Goal: Task Accomplishment & Management: Manage account settings

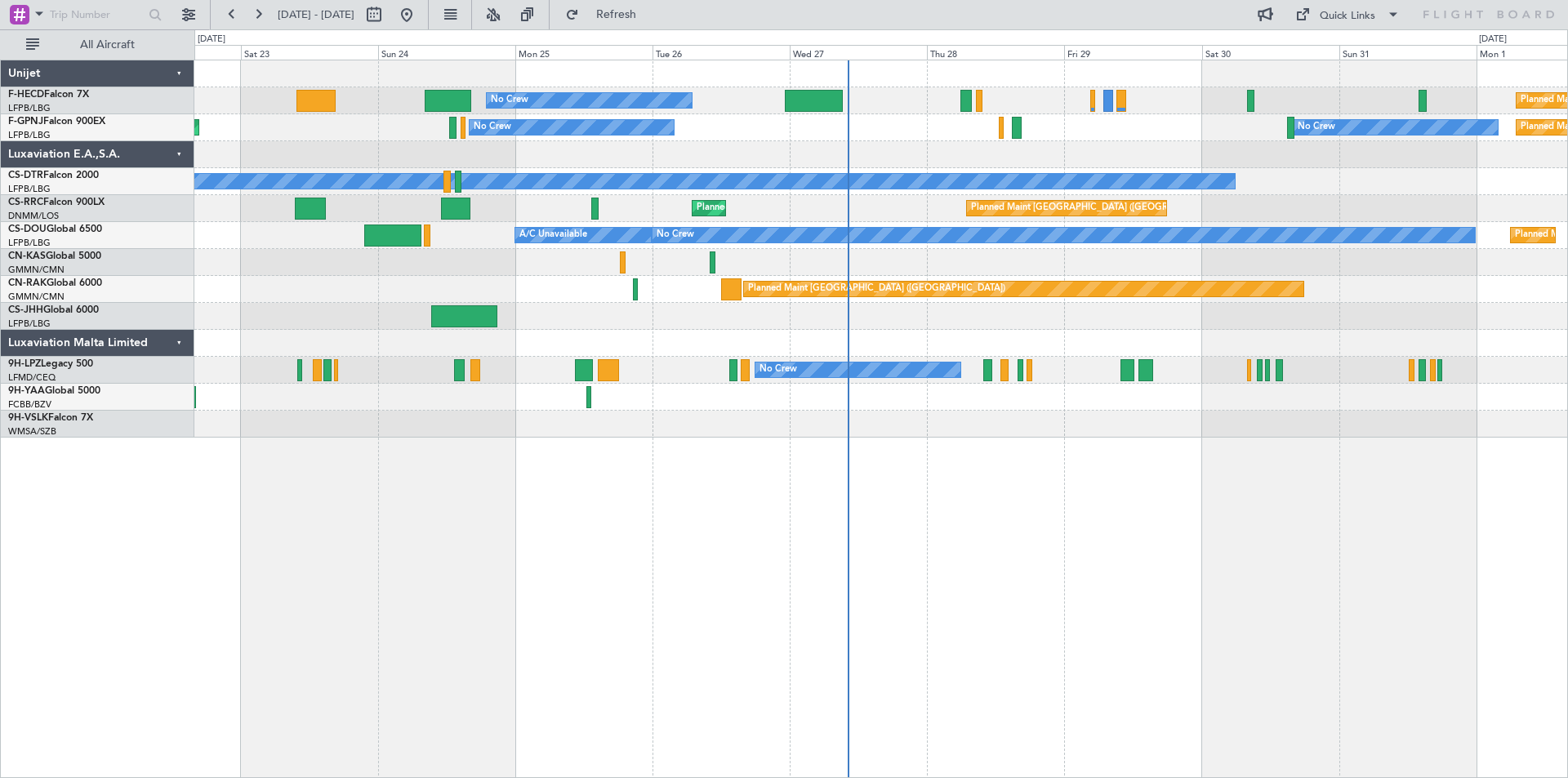
click at [1055, 297] on div "Planned Maint [GEOGRAPHIC_DATA] ([GEOGRAPHIC_DATA])" at bounding box center [881, 289] width 1373 height 27
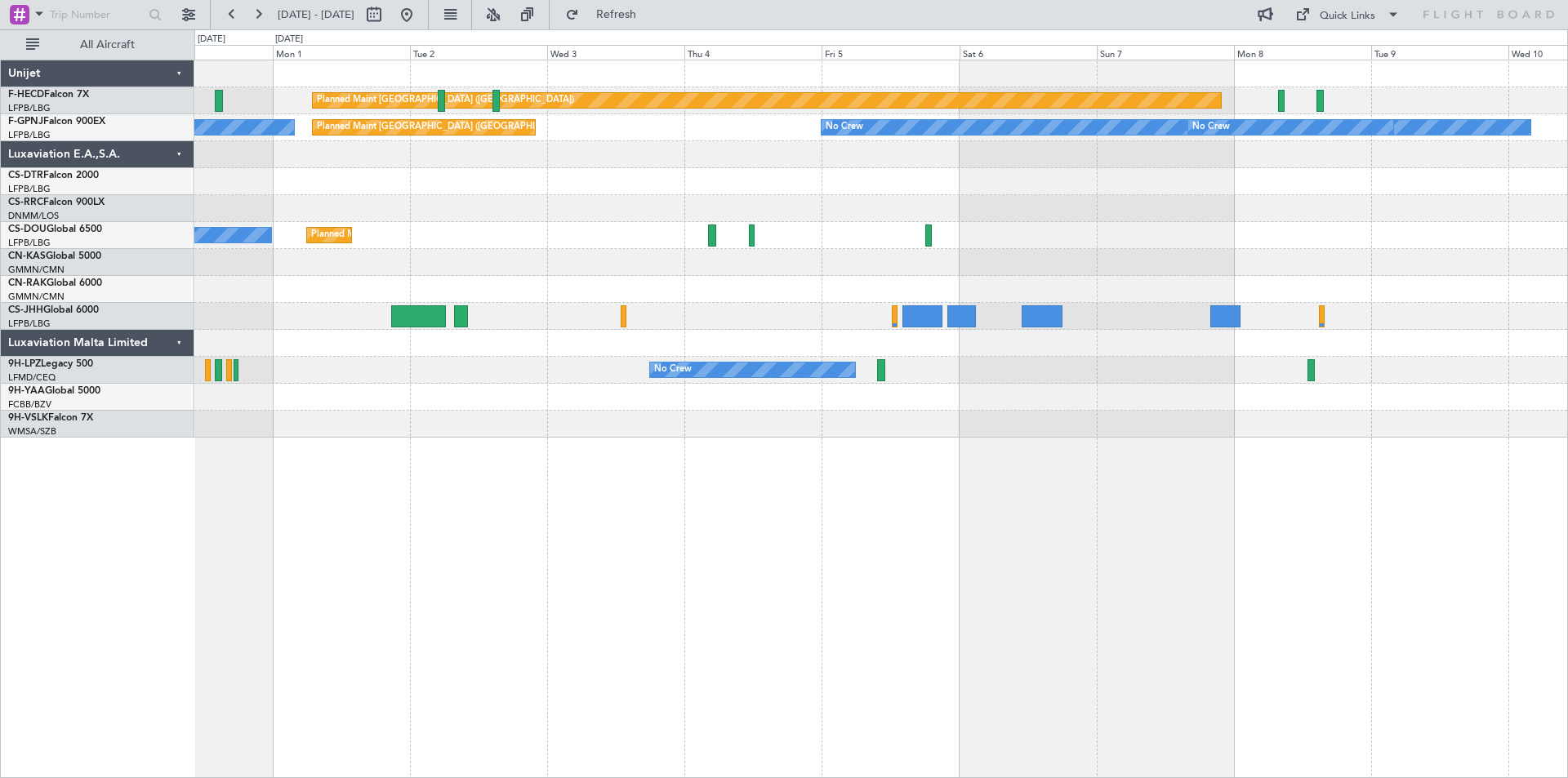
click at [159, 244] on div "Planned Maint [GEOGRAPHIC_DATA] ([GEOGRAPHIC_DATA]) Planned Maint [GEOGRAPHIC_D…" at bounding box center [784, 404] width 1568 height 749
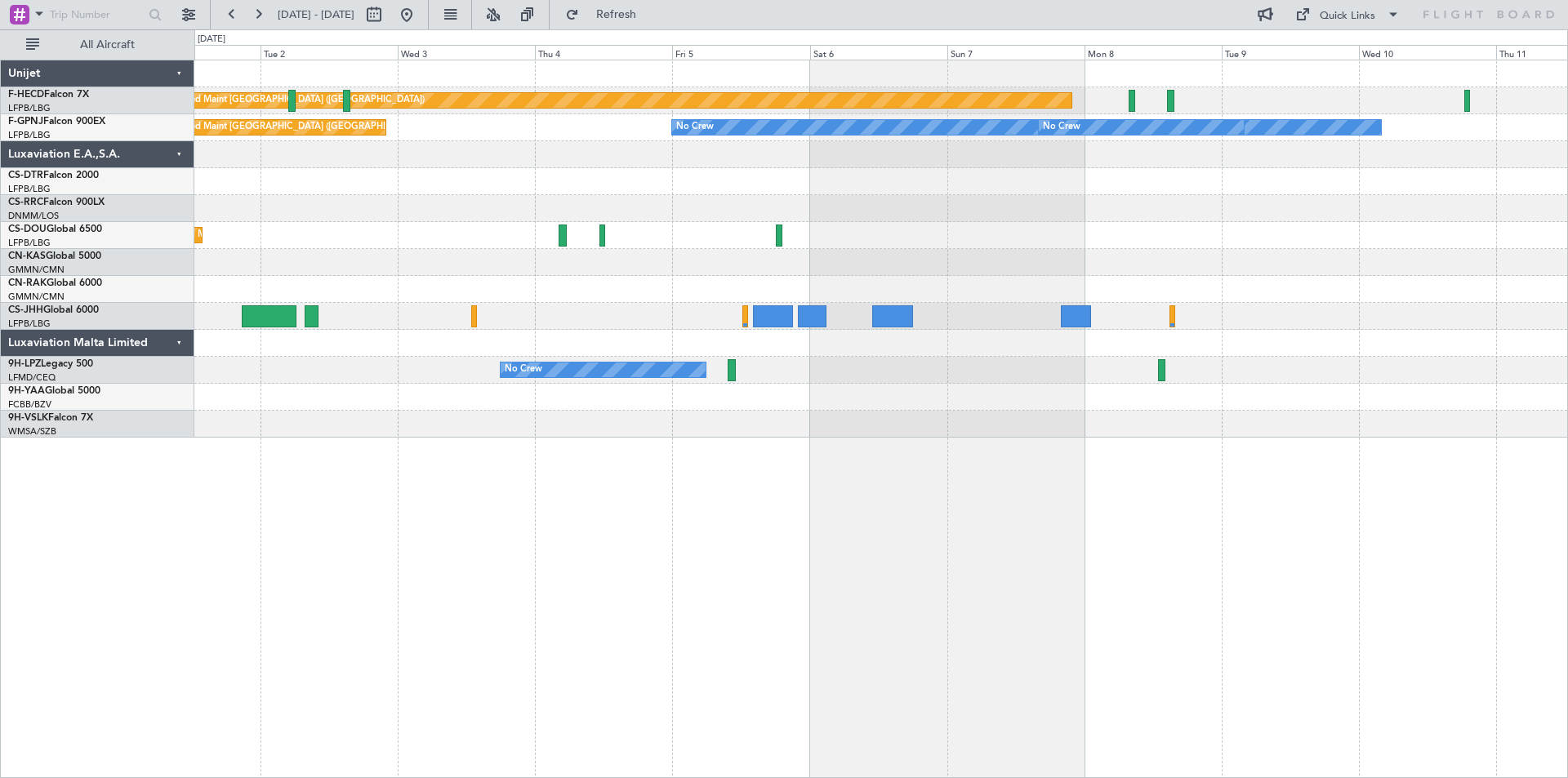
click at [726, 192] on div "No Crew" at bounding box center [881, 182] width 1373 height 27
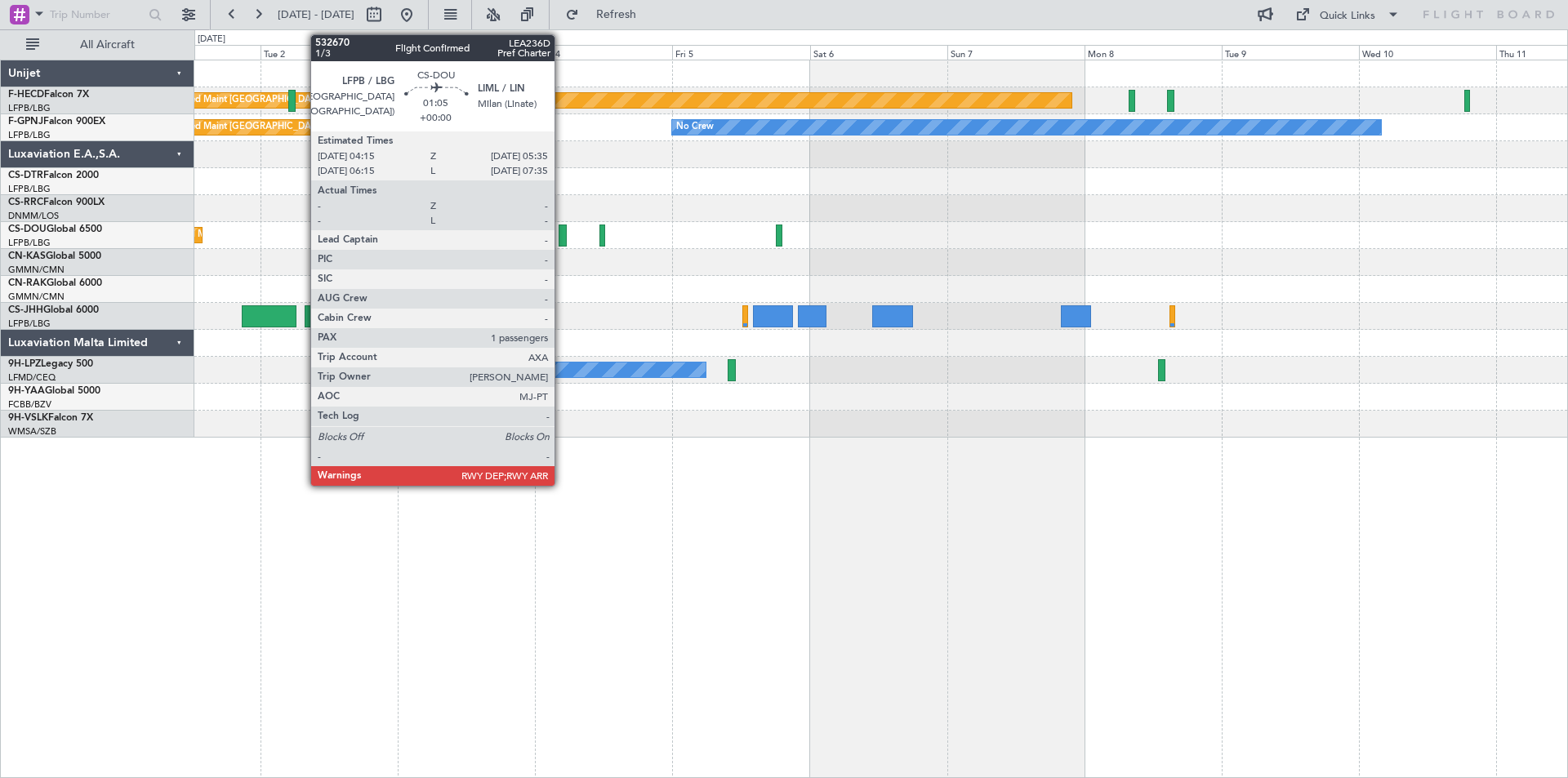
click at [562, 239] on div at bounding box center [562, 236] width 8 height 22
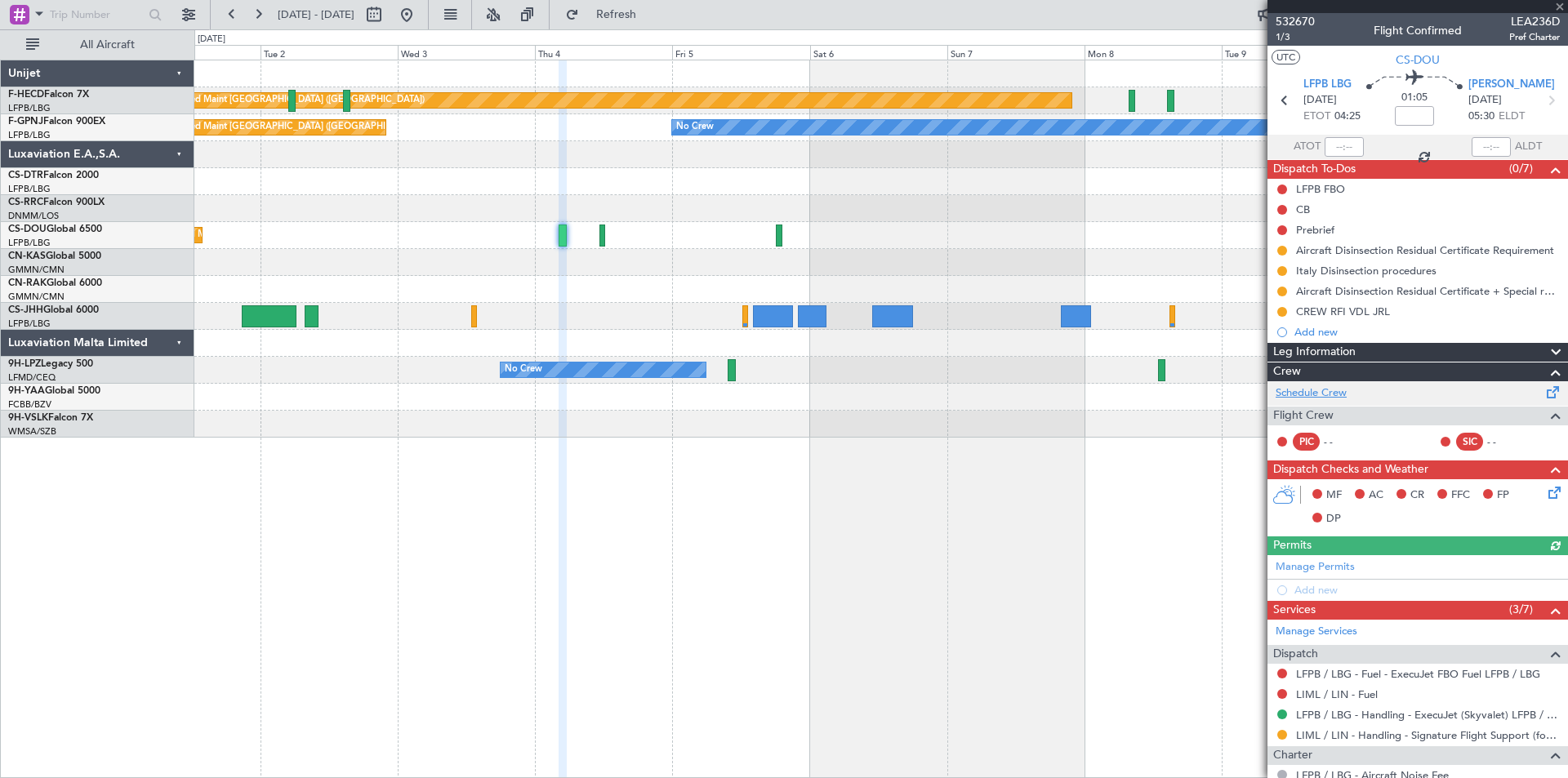
click at [1299, 396] on link "Schedule Crew" at bounding box center [1311, 394] width 71 height 16
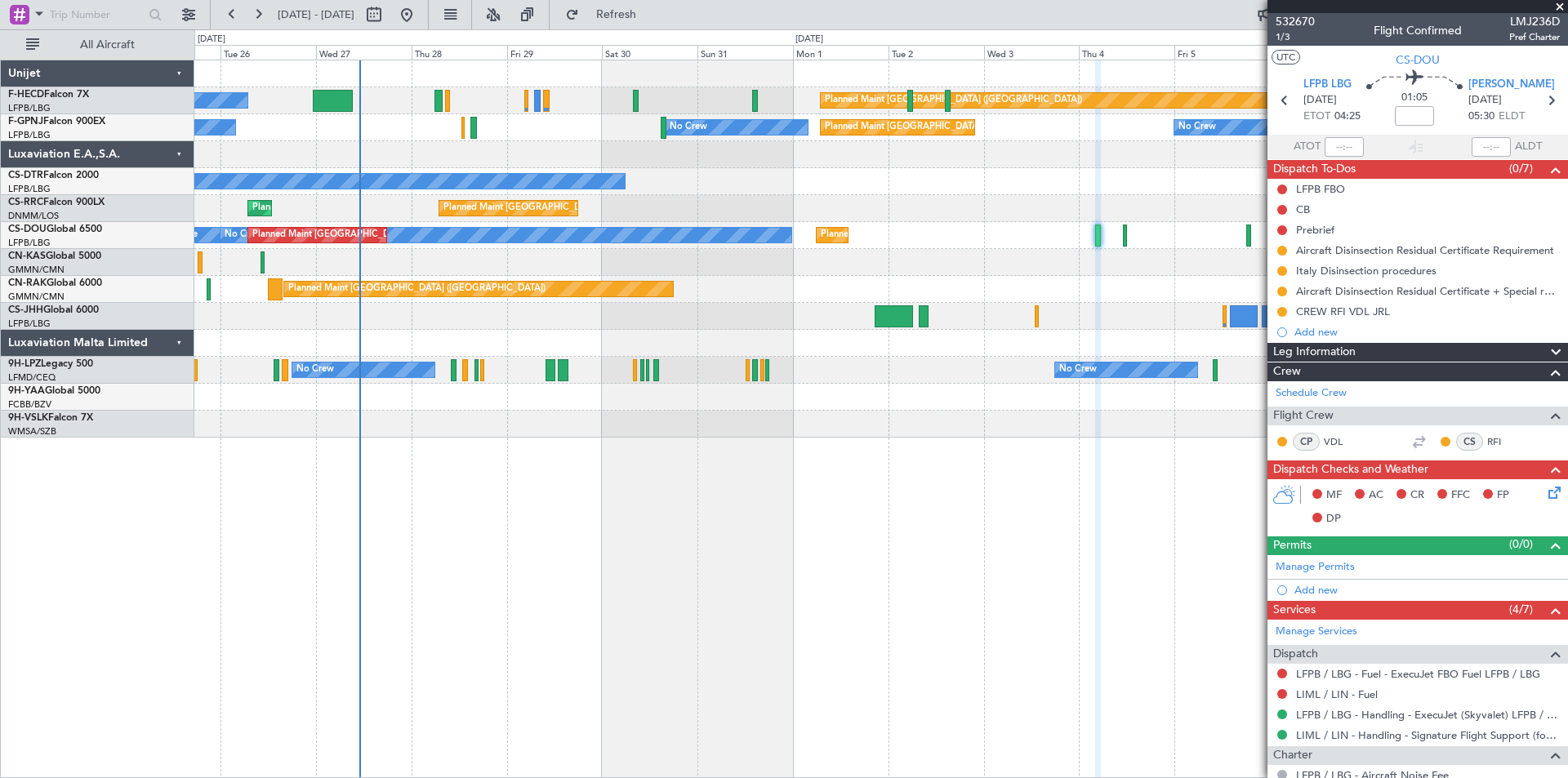
click at [632, 209] on div "Planned Maint [GEOGRAPHIC_DATA] ([GEOGRAPHIC_DATA]) Planned Maint [GEOGRAPHIC_D…" at bounding box center [881, 209] width 1373 height 27
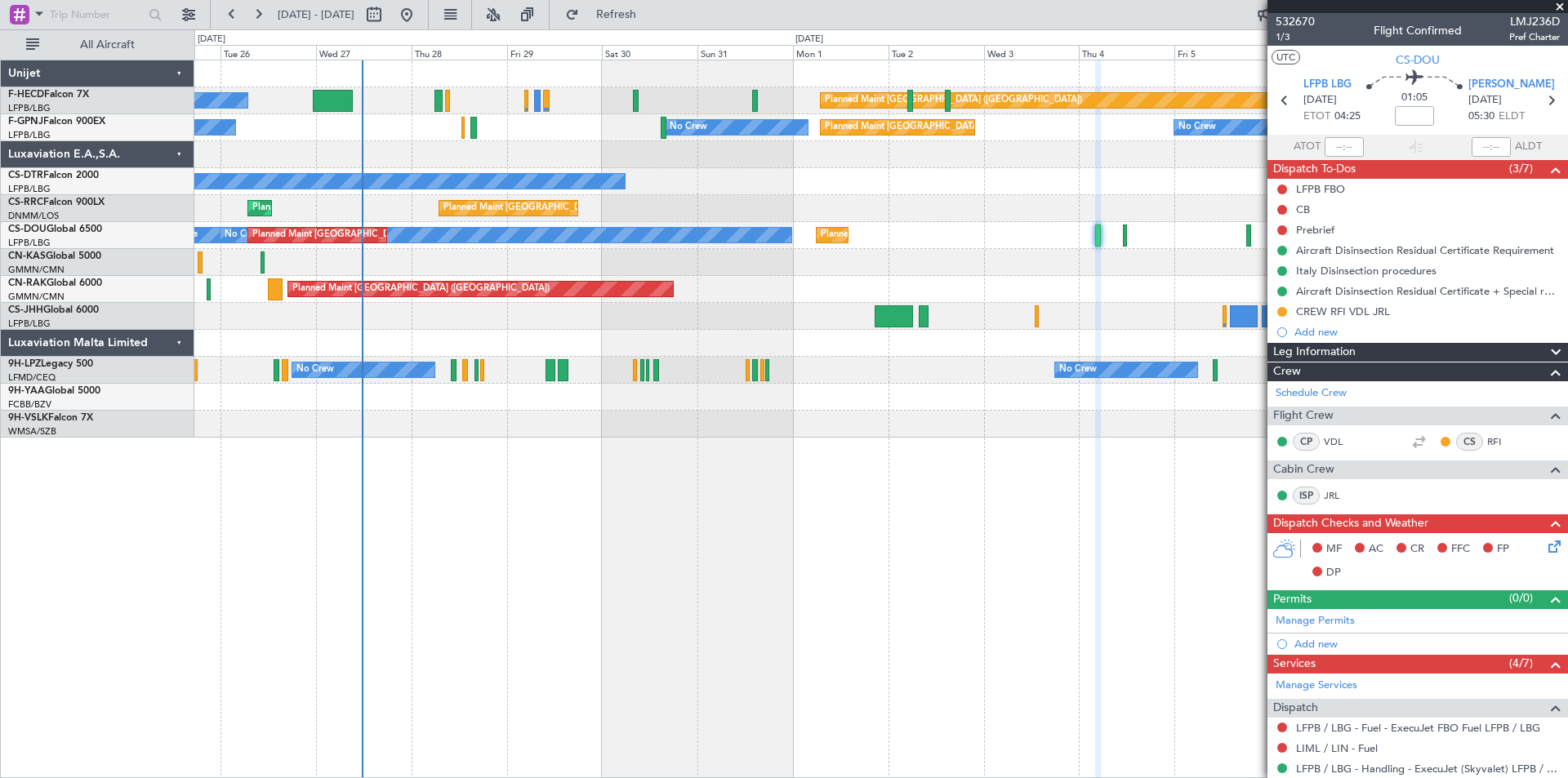
click at [1037, 593] on div "No Crew Planned Maint [GEOGRAPHIC_DATA] ([GEOGRAPHIC_DATA]) Planned Maint [GEOG…" at bounding box center [881, 419] width 1374 height 719
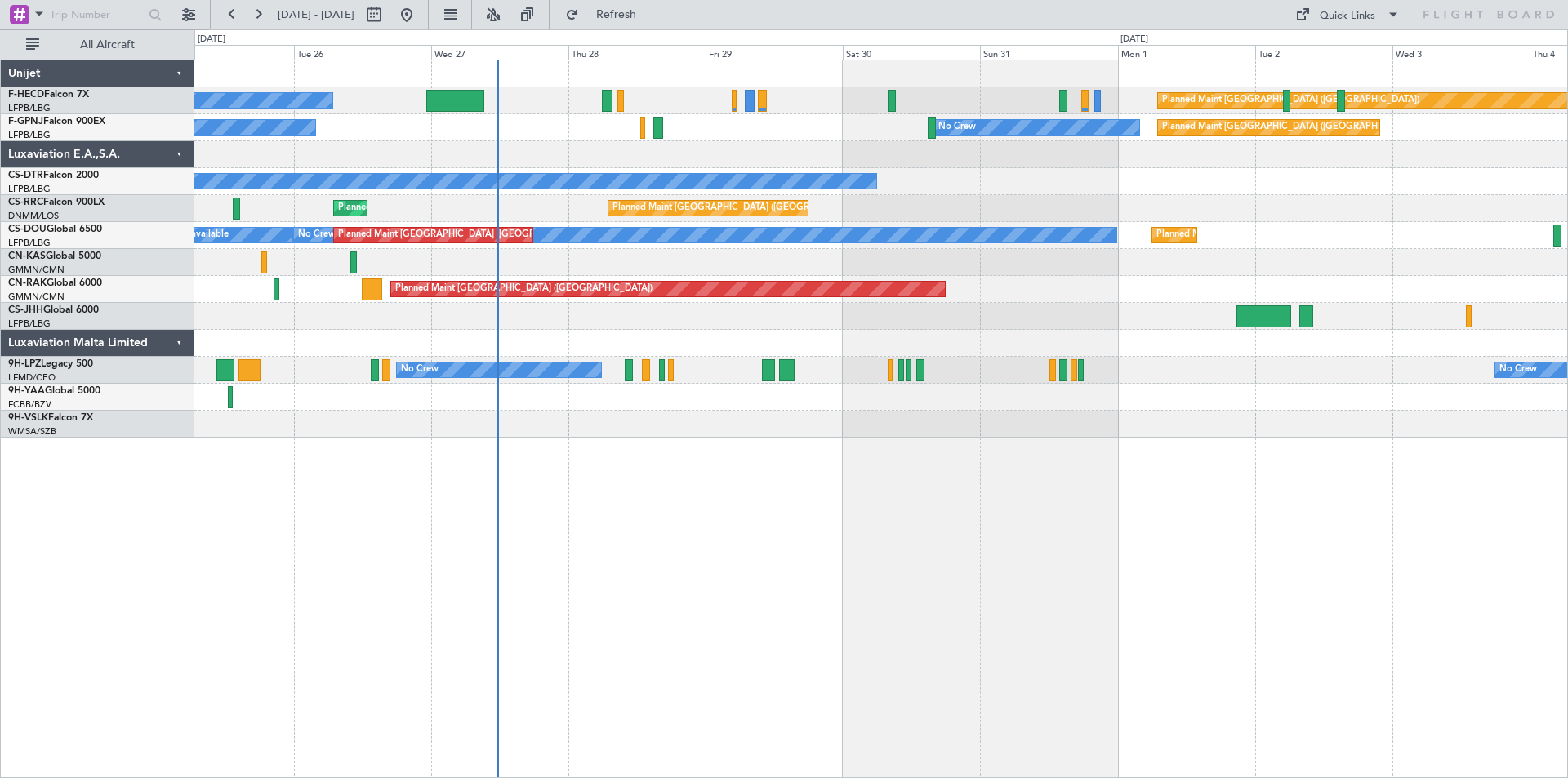
click at [896, 191] on div "Planned Maint Paris (Le Bourget) No Crew Planned Maint Paris (Le Bourget) No Cr…" at bounding box center [881, 249] width 1373 height 377
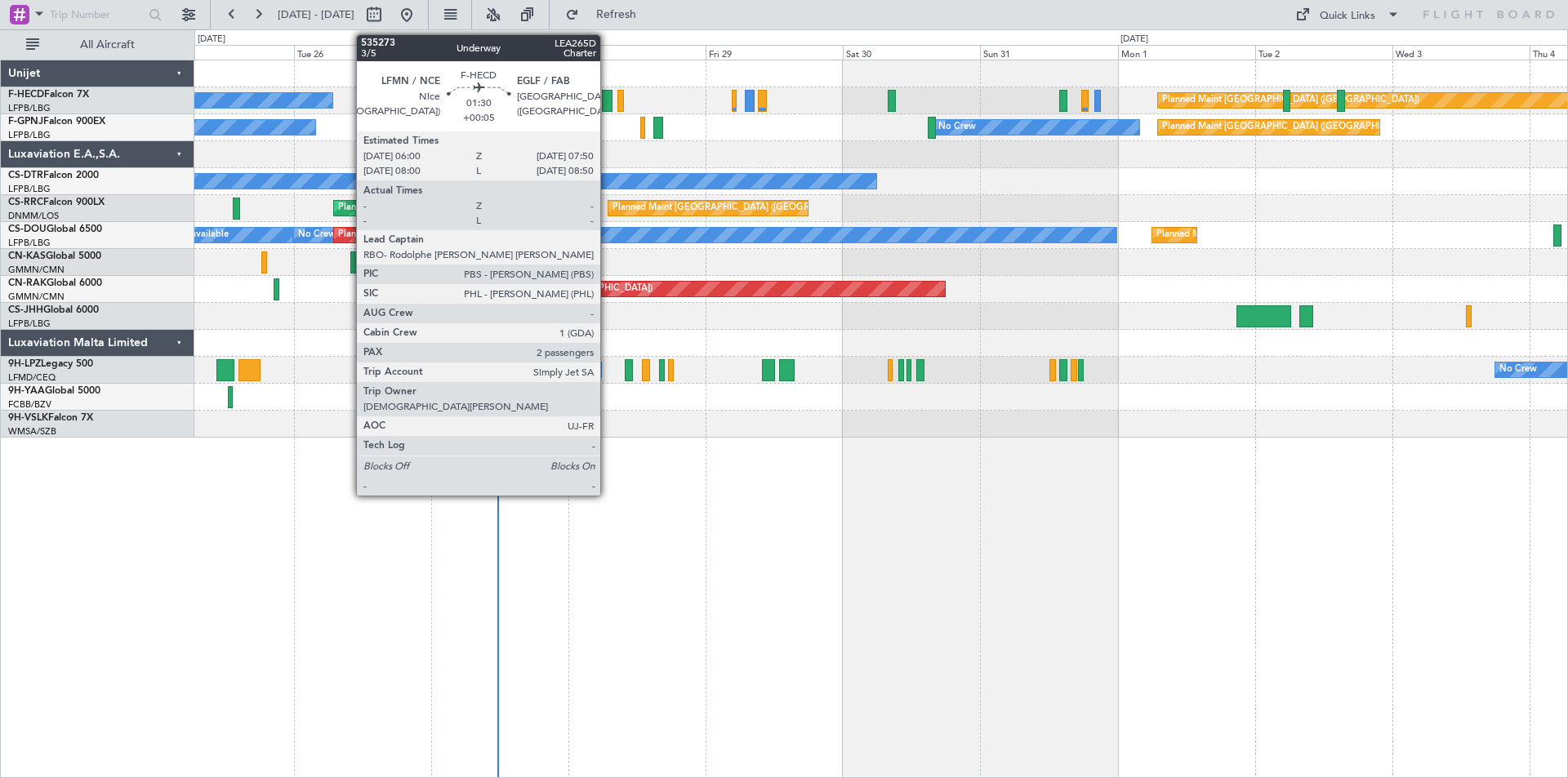
click at [608, 100] on div at bounding box center [608, 101] width 11 height 22
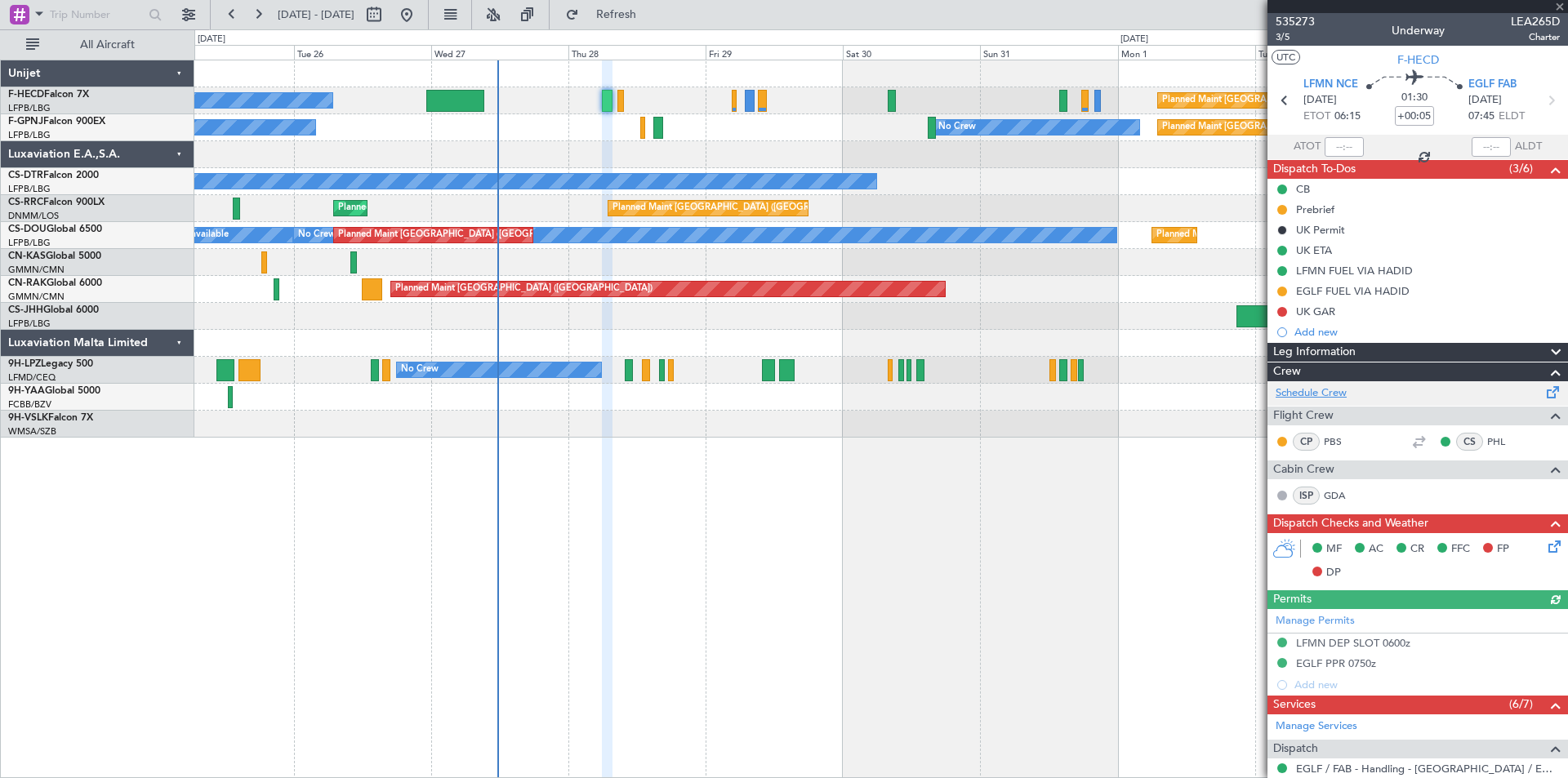
click at [1318, 393] on link "Schedule Crew" at bounding box center [1311, 394] width 71 height 16
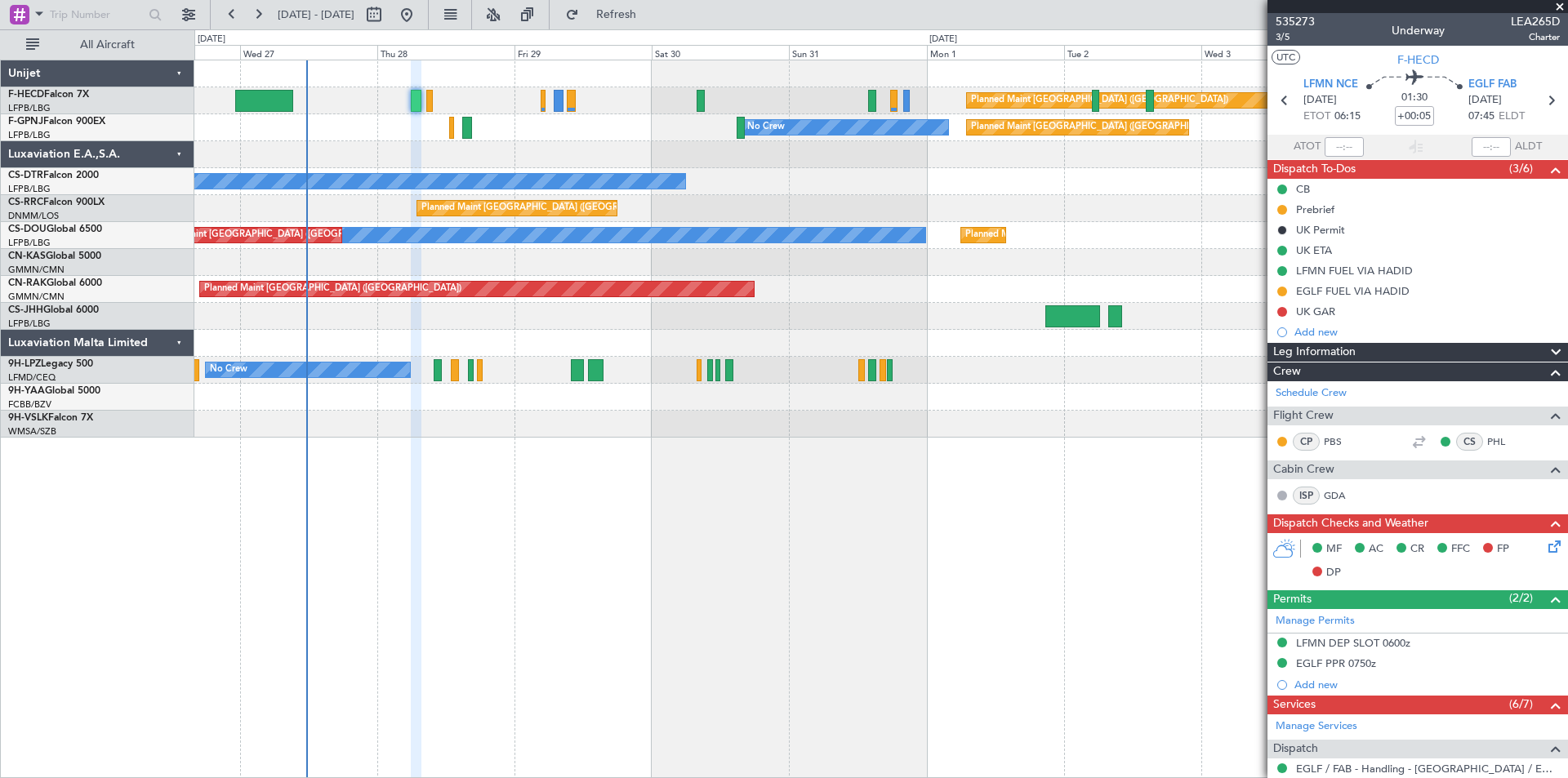
click at [992, 201] on div "Planned Maint [GEOGRAPHIC_DATA] ([GEOGRAPHIC_DATA]) Planned Maint [GEOGRAPHIC_D…" at bounding box center [881, 209] width 1373 height 27
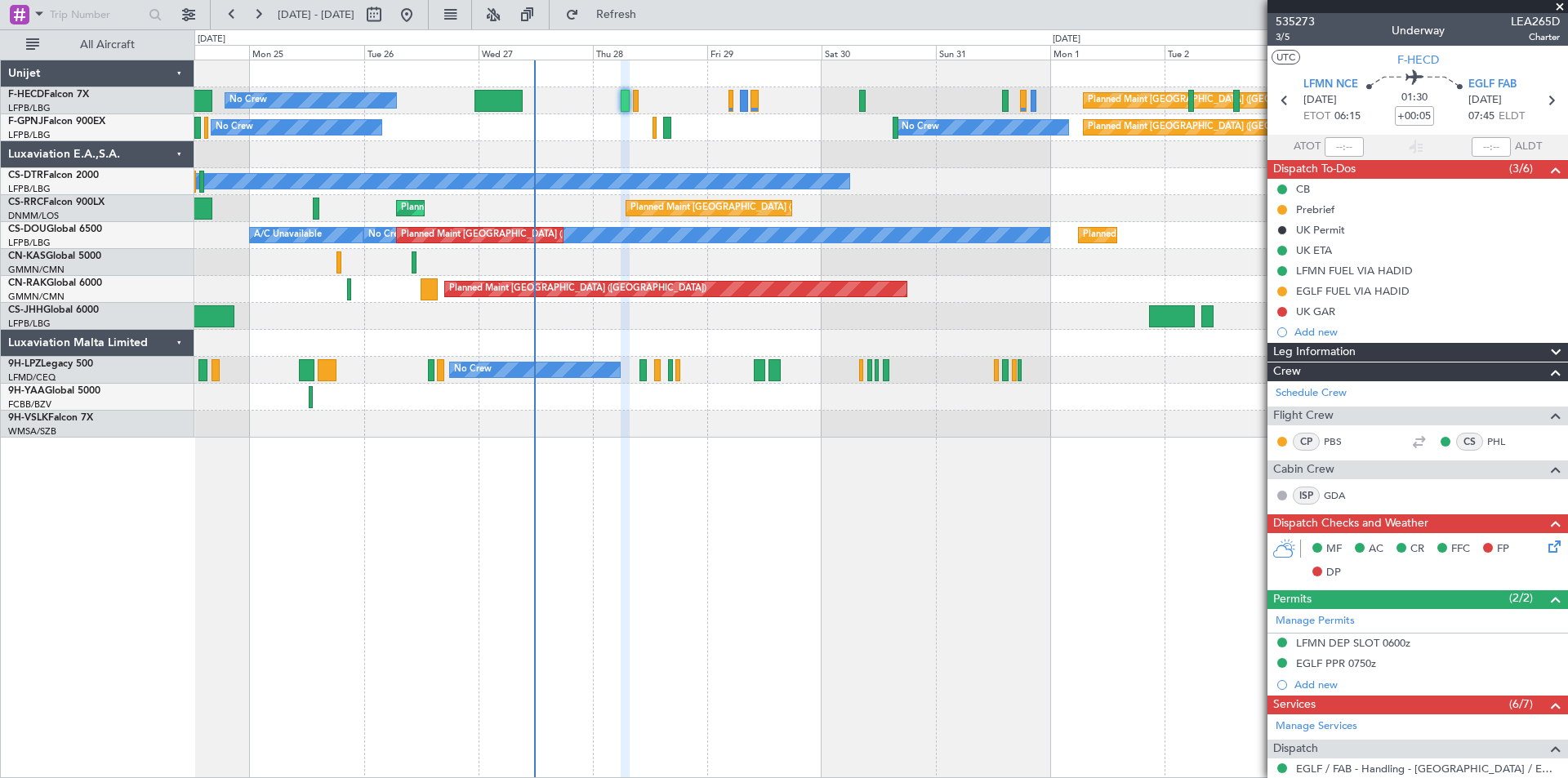
click at [587, 138] on div "Planned Maint Paris (Le Bourget) No Crew No Crew No Crew No Crew AOG Maint Hyèr…" at bounding box center [881, 128] width 1373 height 27
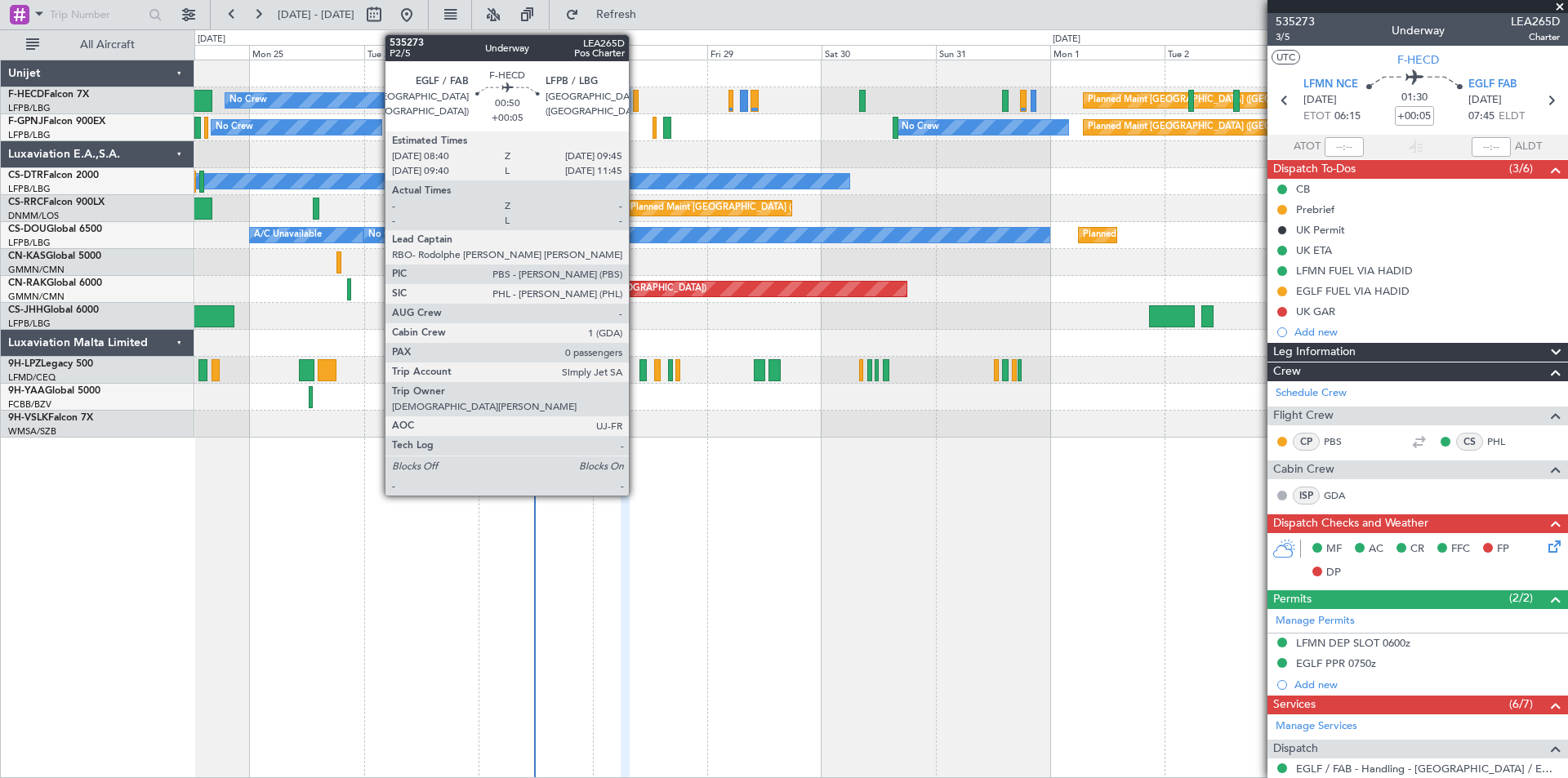
click at [637, 101] on div at bounding box center [636, 101] width 5 height 22
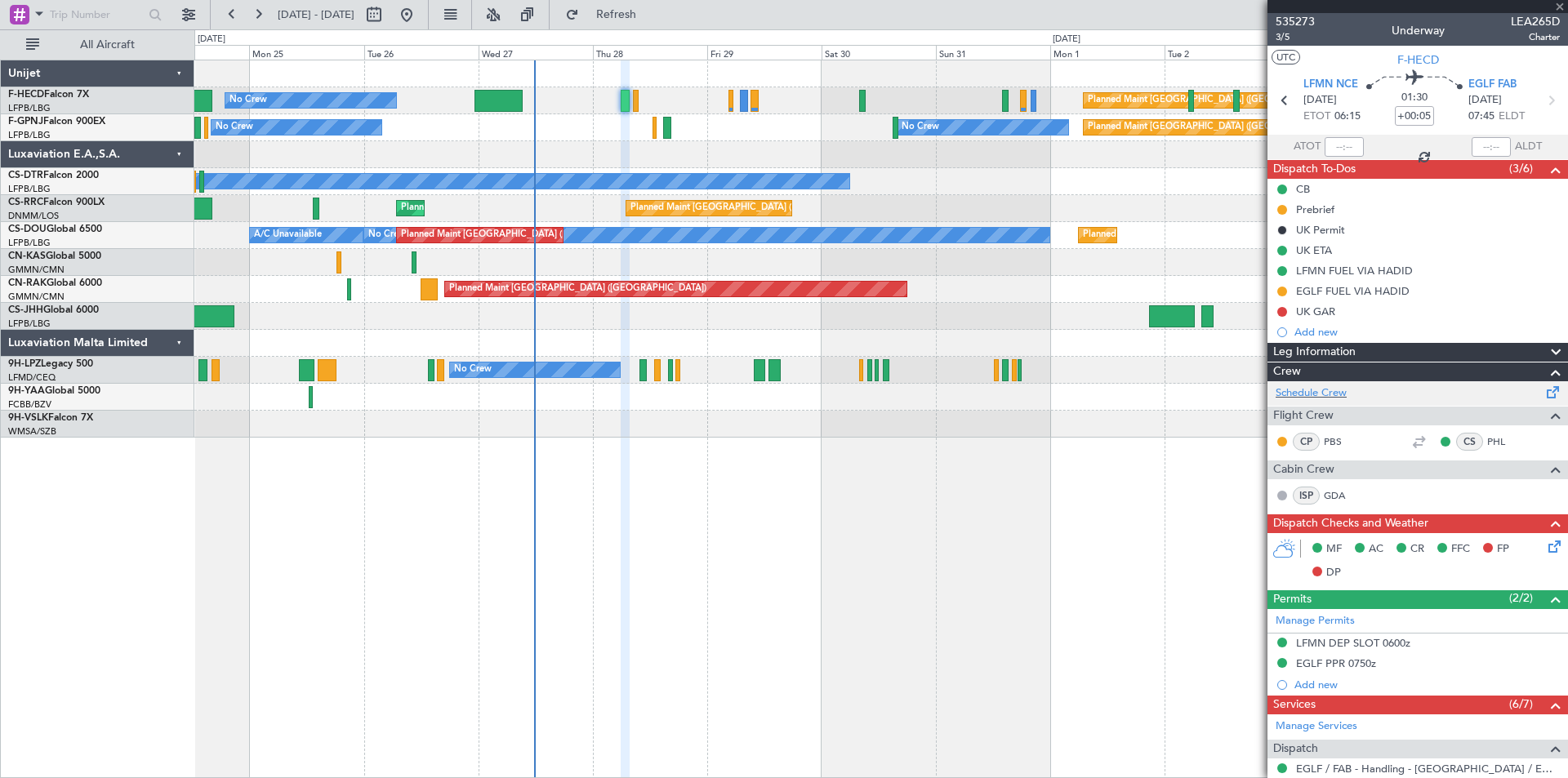
type input "0"
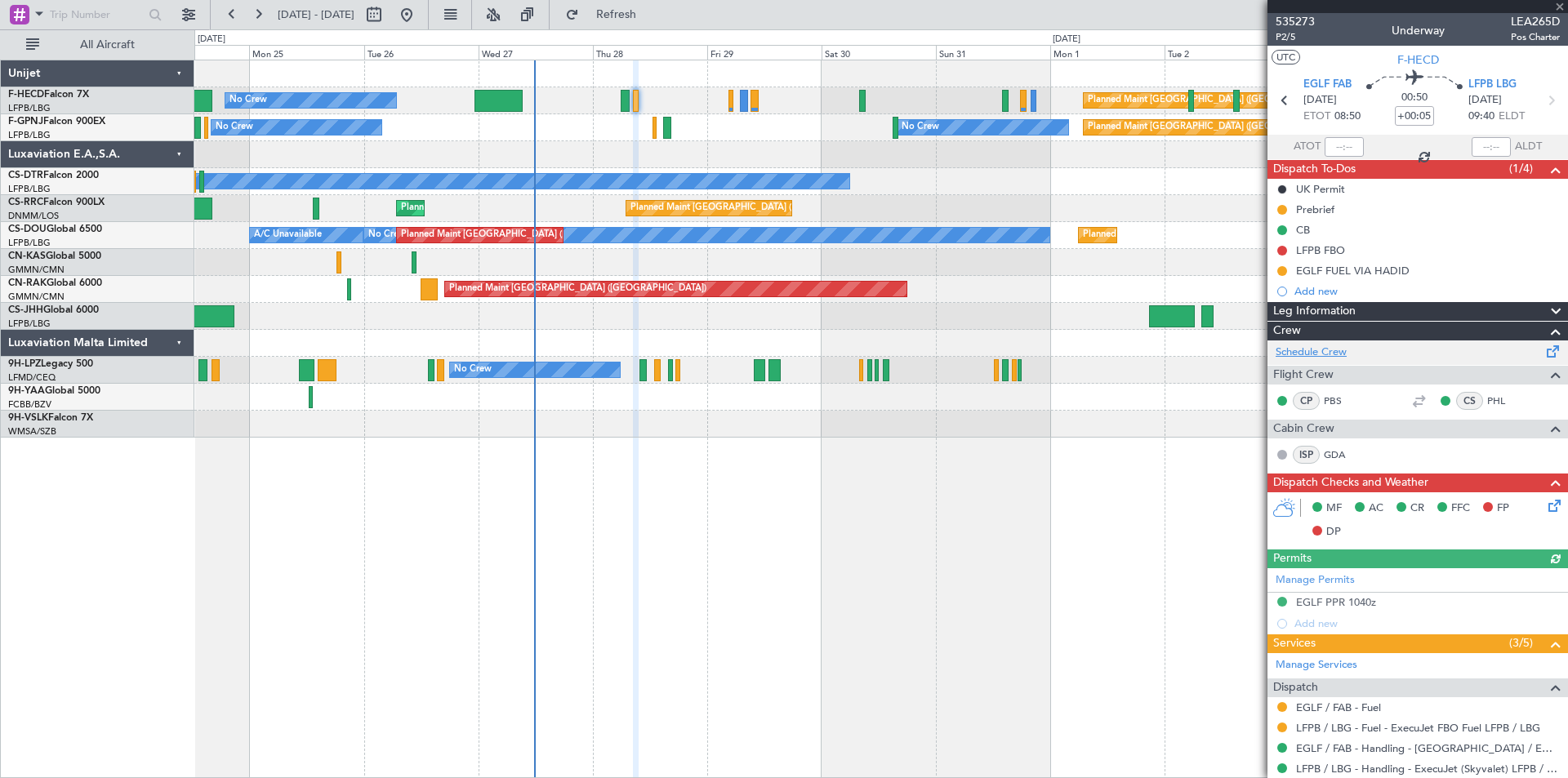
click at [1315, 354] on link "Schedule Crew" at bounding box center [1311, 353] width 71 height 16
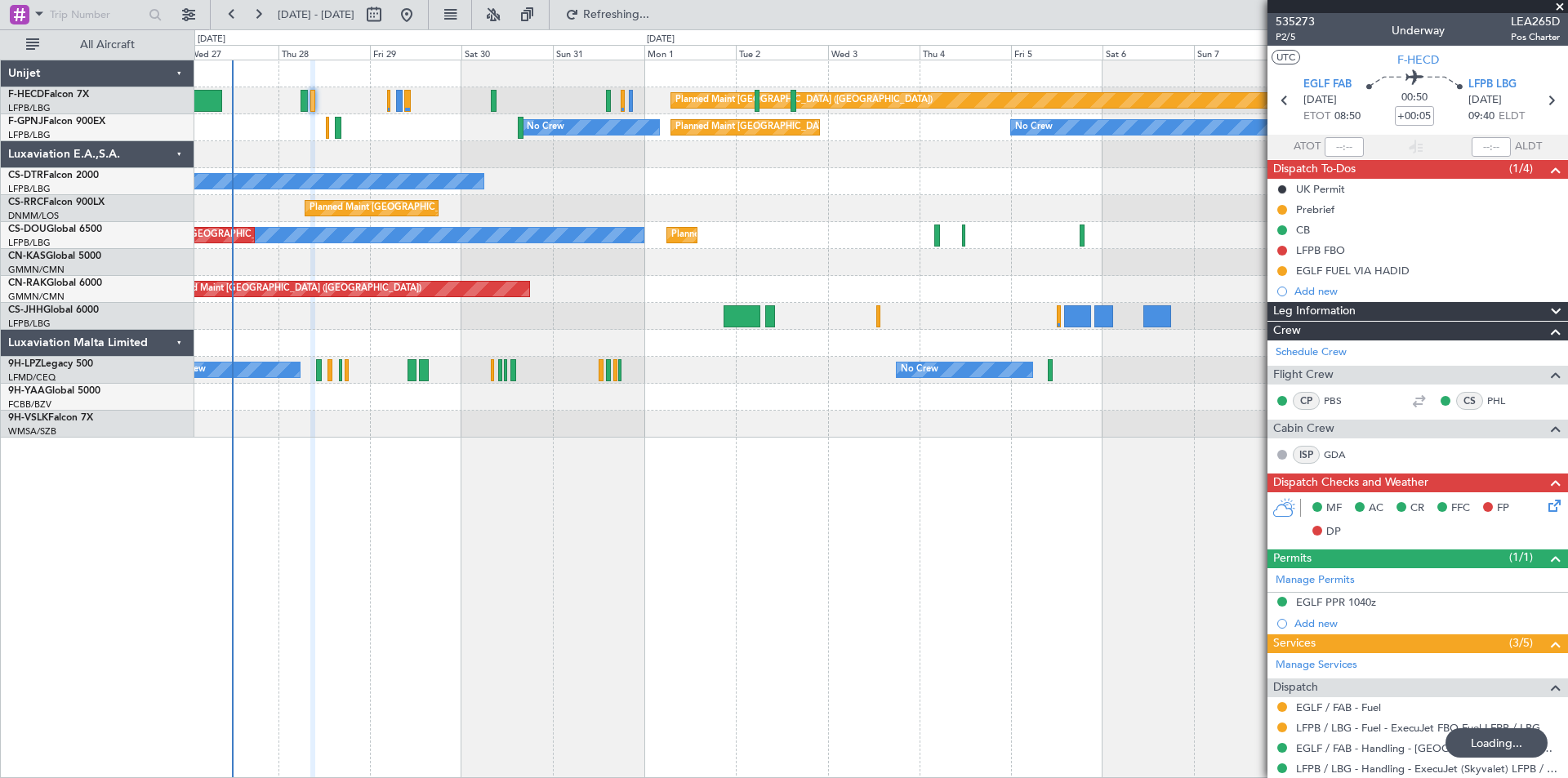
click at [890, 199] on div "Planned Maint Paris (Le Bourget) No Crew No Crew No Crew Planned Maint Paris (L…" at bounding box center [881, 249] width 1373 height 377
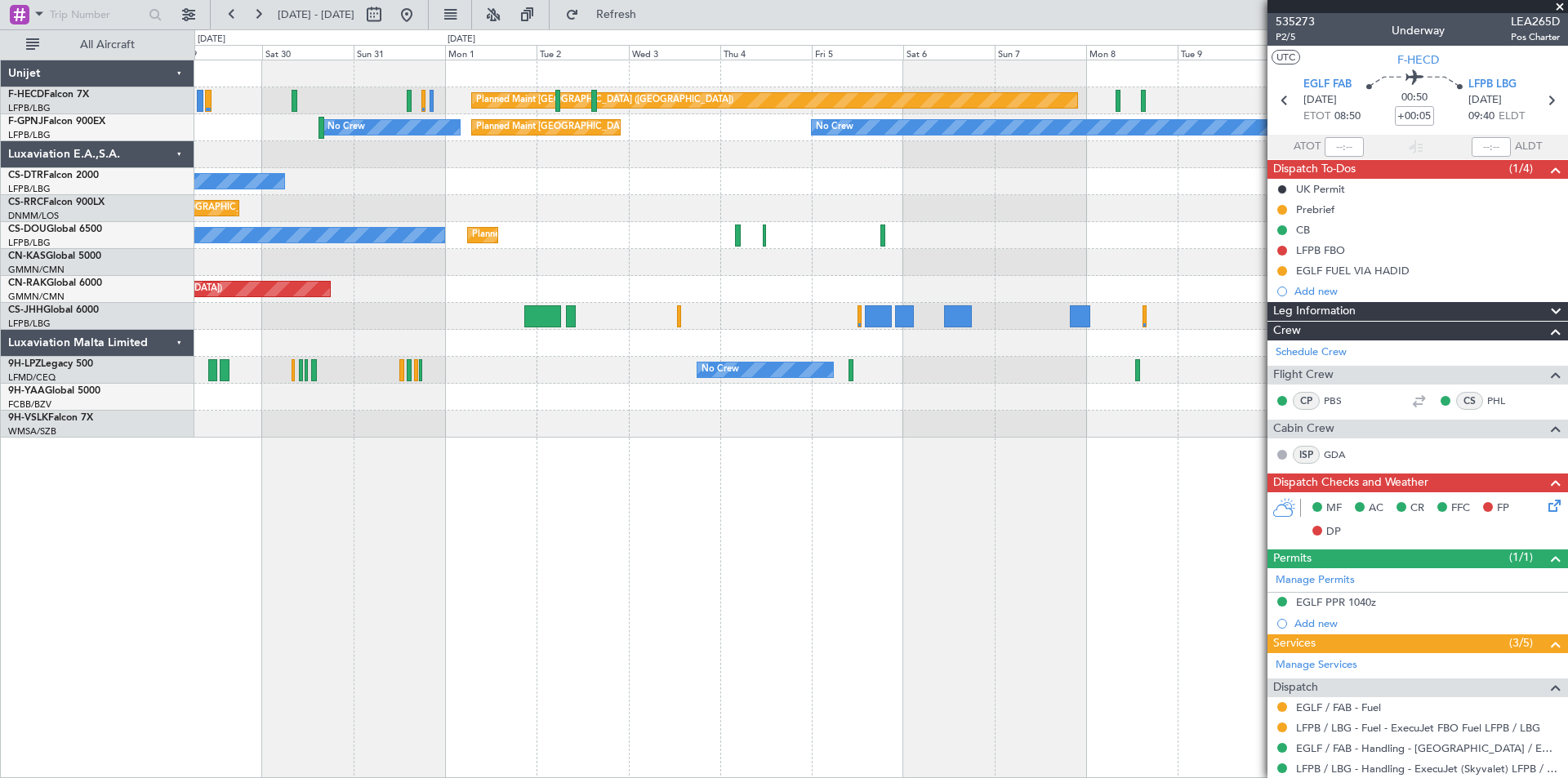
click at [722, 199] on div "Planned Maint Paris (Le Bourget) No Crew No Crew No Crew Planned Maint Paris (L…" at bounding box center [881, 249] width 1373 height 377
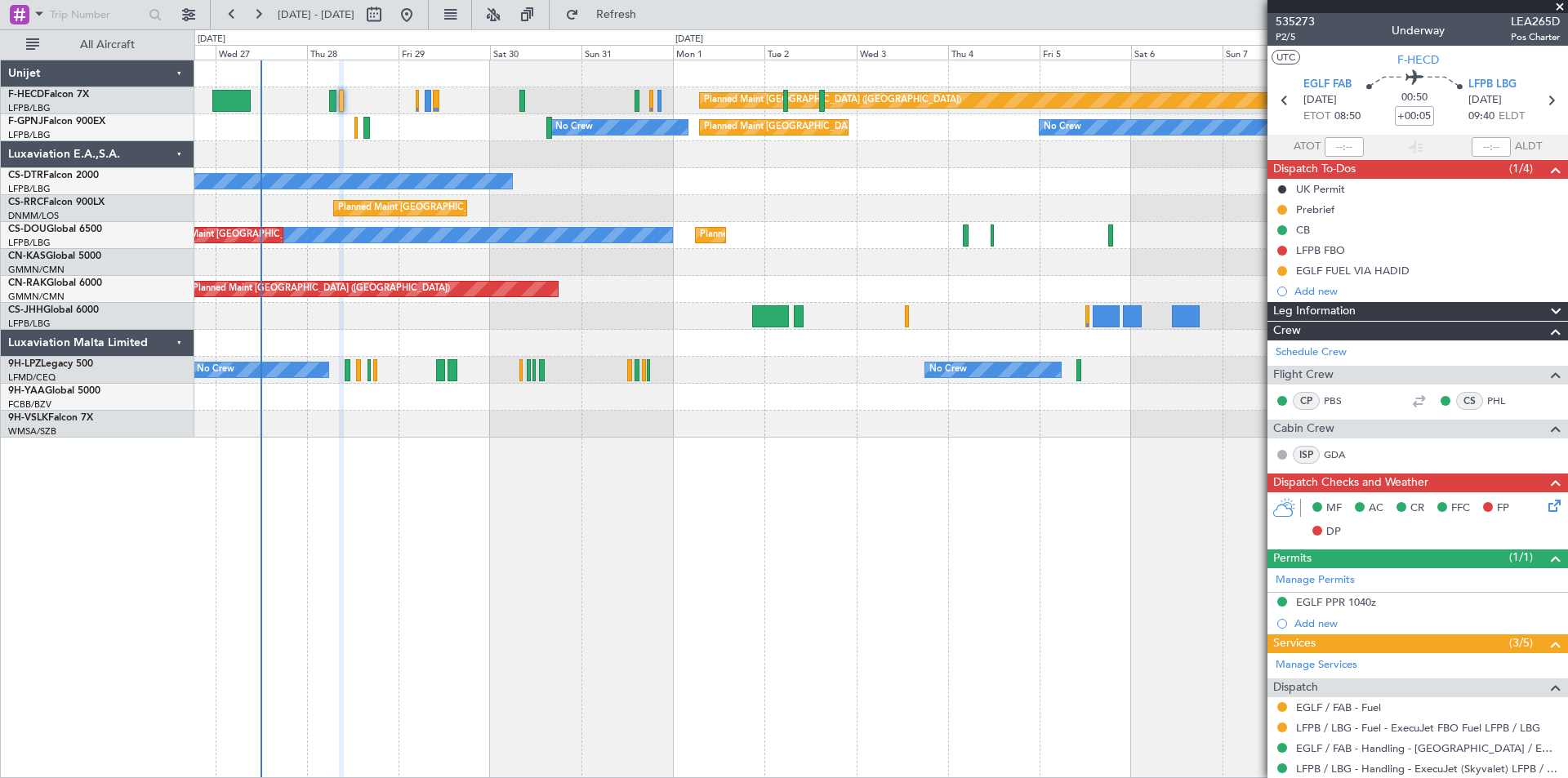
click at [572, 161] on div at bounding box center [881, 155] width 1373 height 27
